Goal: Task Accomplishment & Management: Manage account settings

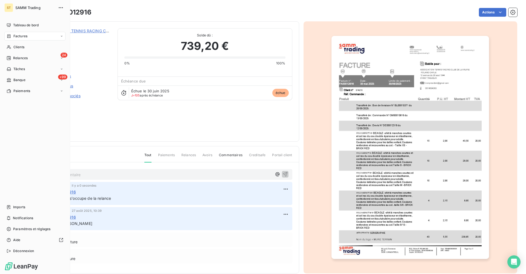
click at [24, 55] on div "24 Relances" at bounding box center [34, 58] width 61 height 9
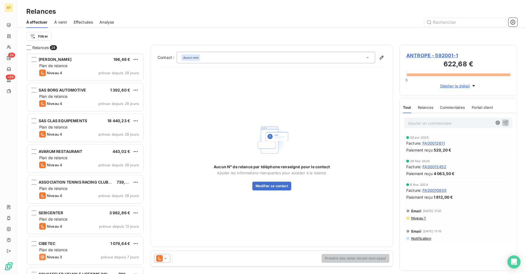
scroll to position [274, 0]
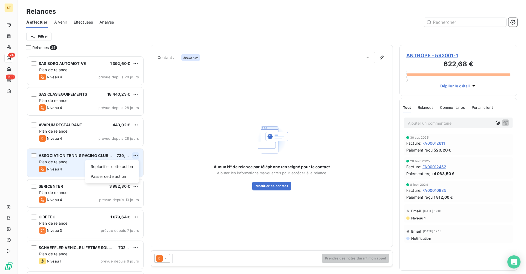
click at [135, 156] on html "ST 24 +99 Relances À effectuer À venir Effectuées Analyse Filtrer Relances 24 Y…" at bounding box center [263, 137] width 526 height 274
click at [117, 166] on div "Replanifier cette action" at bounding box center [111, 166] width 49 height 9
select select "9"
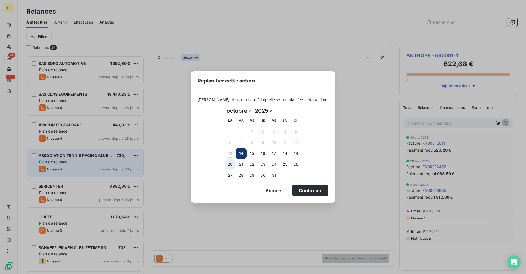
click at [233, 165] on button "20" at bounding box center [229, 164] width 11 height 11
click at [305, 186] on button "Confirmer" at bounding box center [310, 190] width 36 height 11
